Goal: Use online tool/utility: Utilize a website feature to perform a specific function

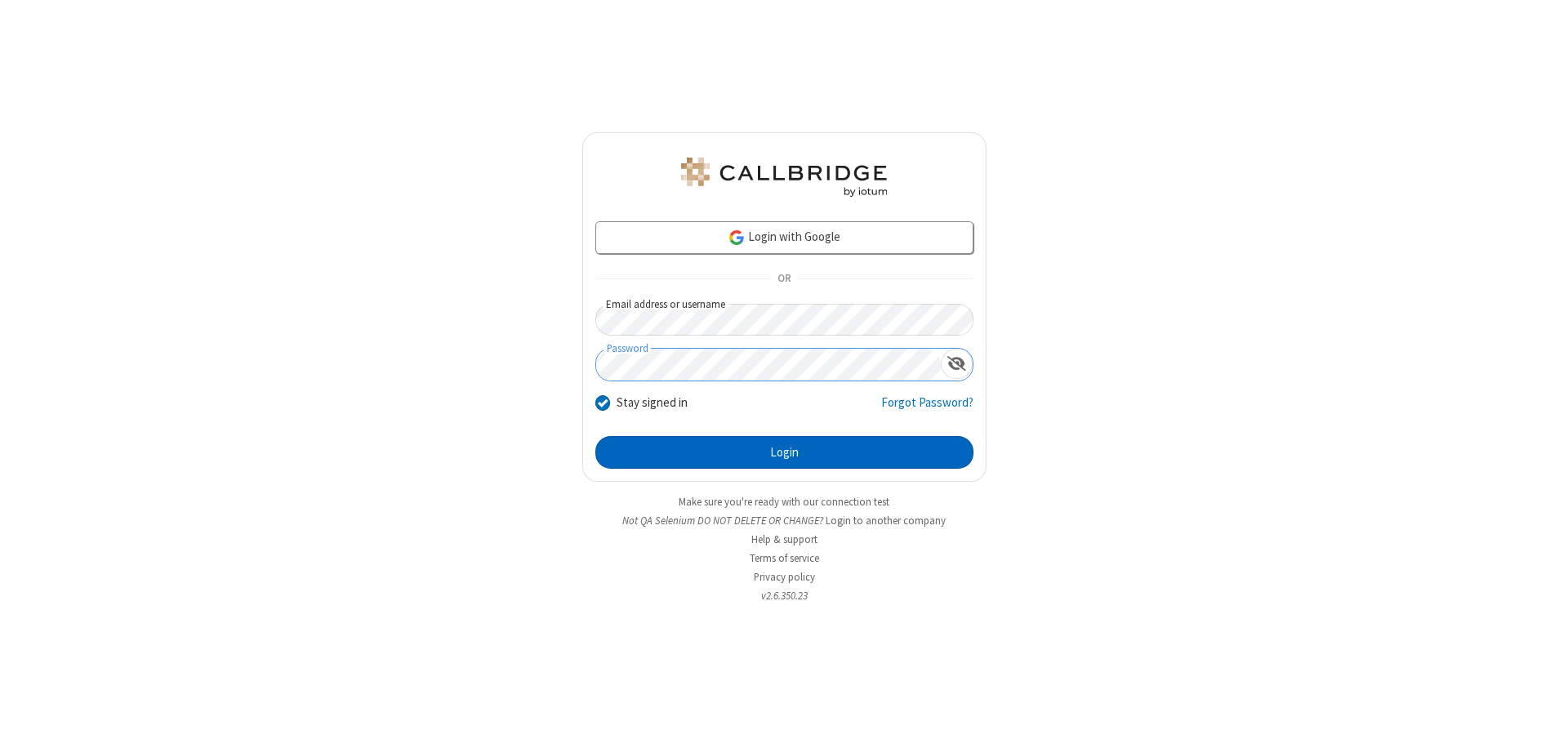
click at [784, 453] on button "Login" at bounding box center [784, 453] width 378 height 33
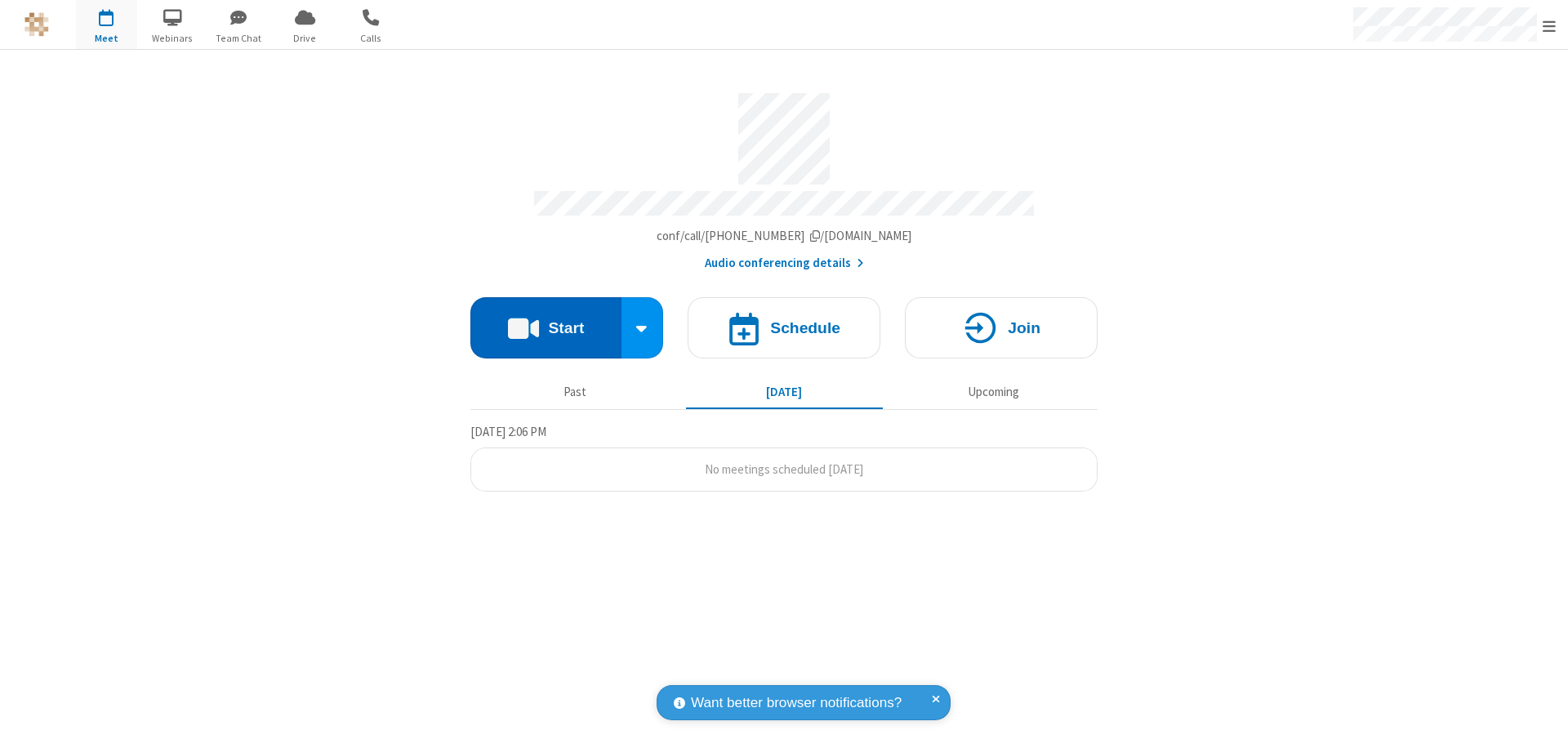
click at [546, 320] on button "Start" at bounding box center [546, 328] width 151 height 61
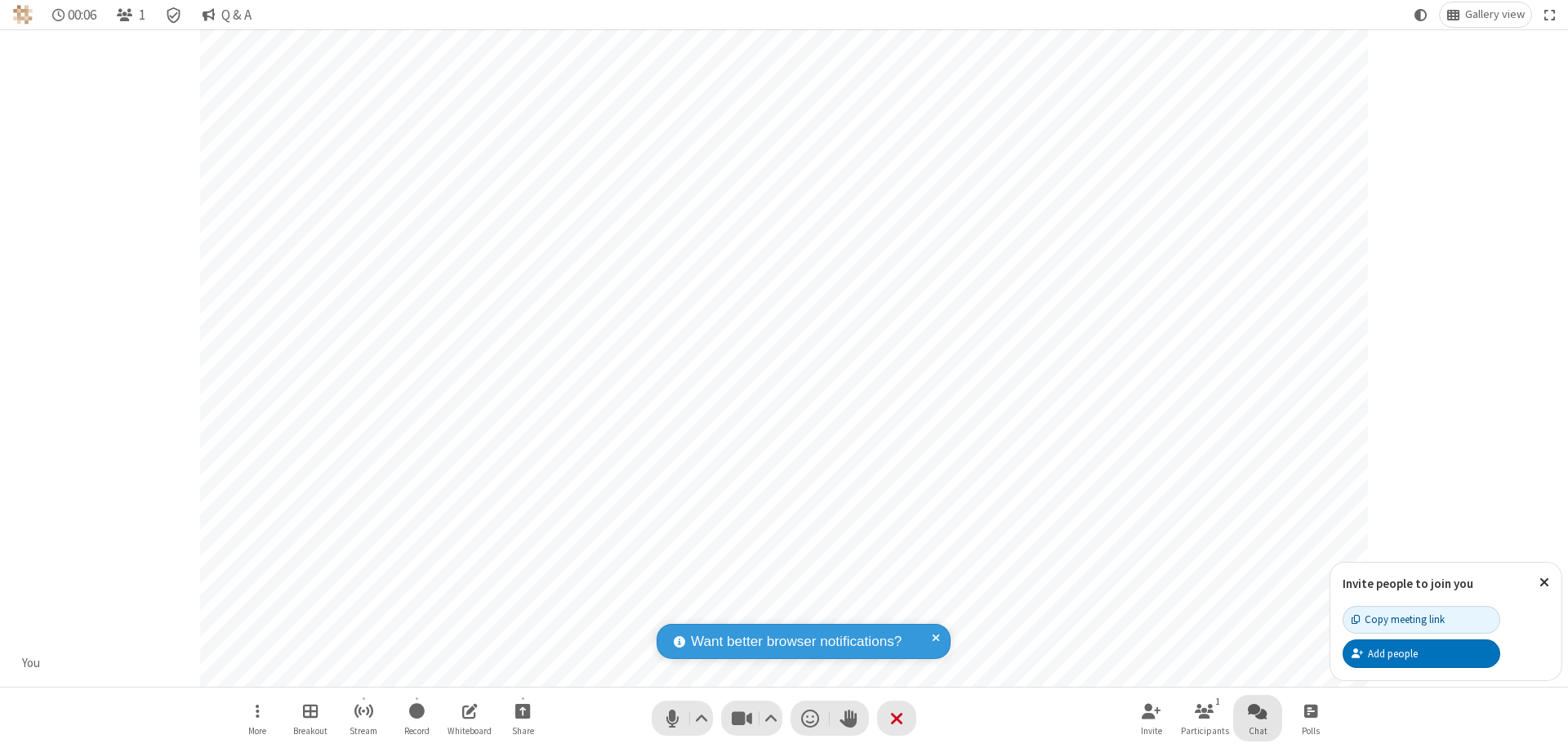
click at [1257, 710] on span "Open chat" at bounding box center [1257, 711] width 20 height 21
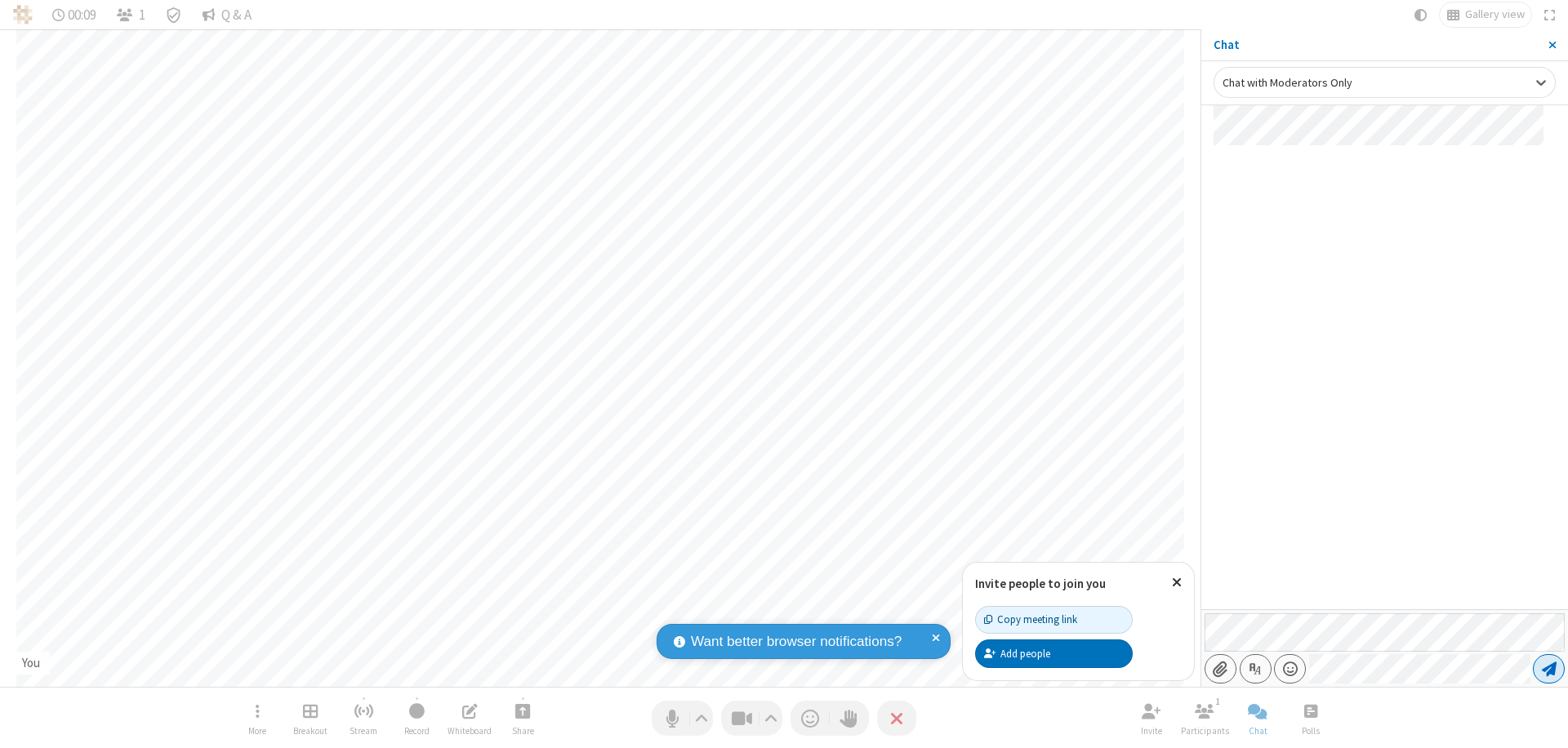
click at [1548, 669] on span "Send message" at bounding box center [1549, 669] width 14 height 16
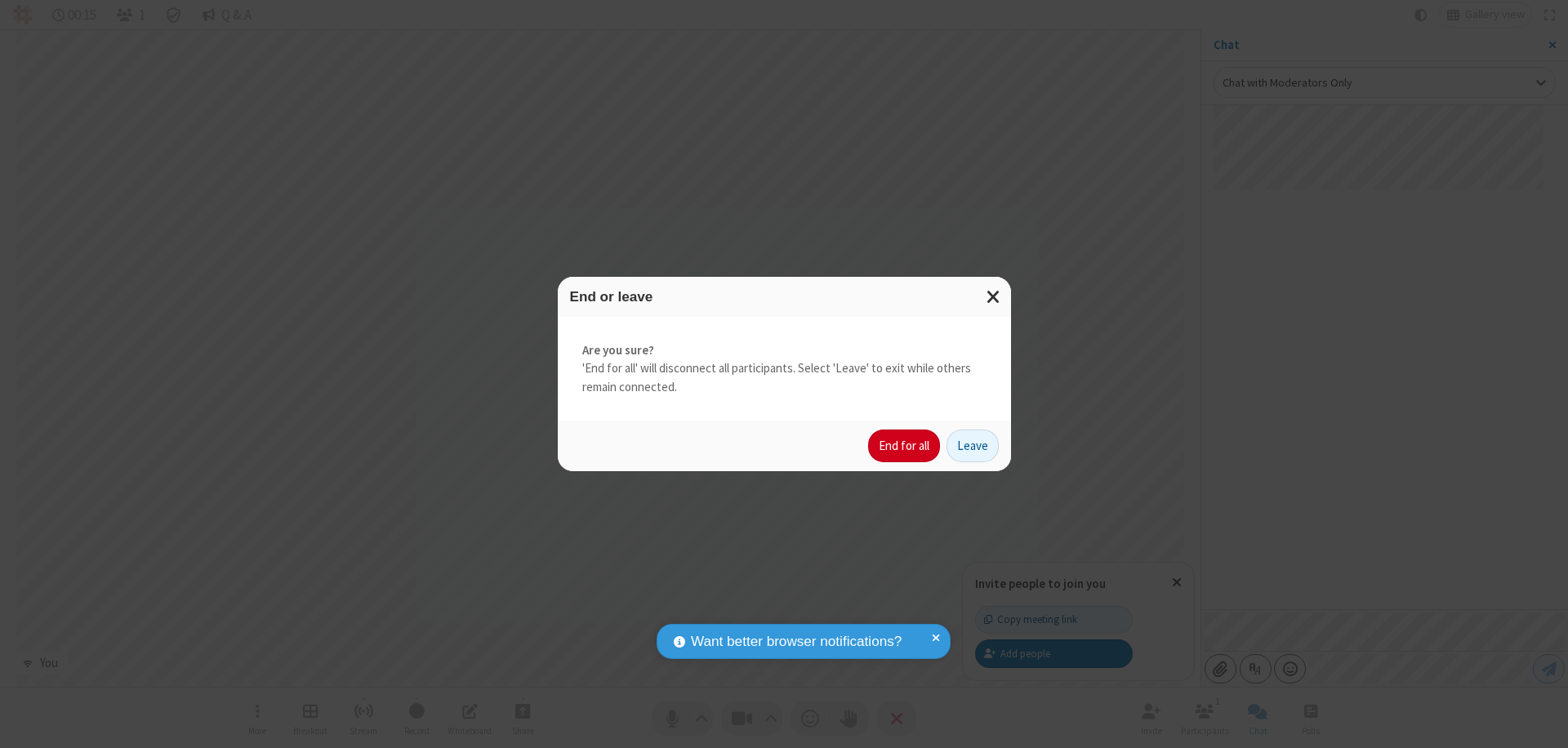
click at [905, 446] on button "End for all" at bounding box center [904, 445] width 72 height 33
